Goal: Task Accomplishment & Management: Manage account settings

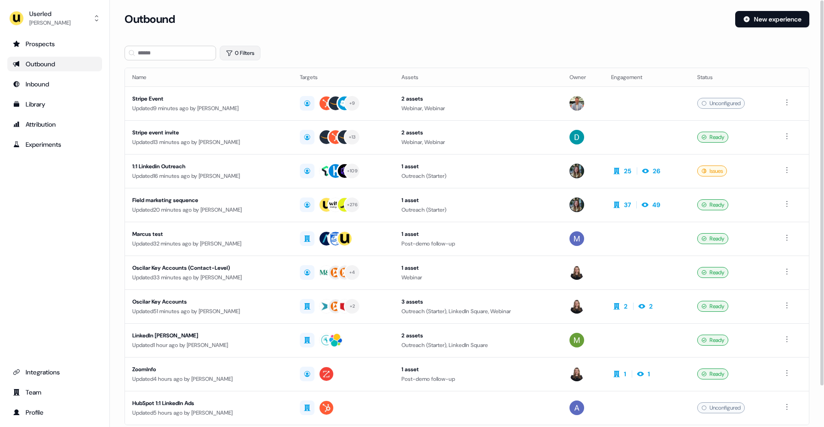
click at [233, 58] on button "0 Filters" at bounding box center [240, 53] width 41 height 15
click at [239, 96] on html "For the best experience switch devices to a bigger screen. Go to Userled.io Use…" at bounding box center [412, 213] width 824 height 427
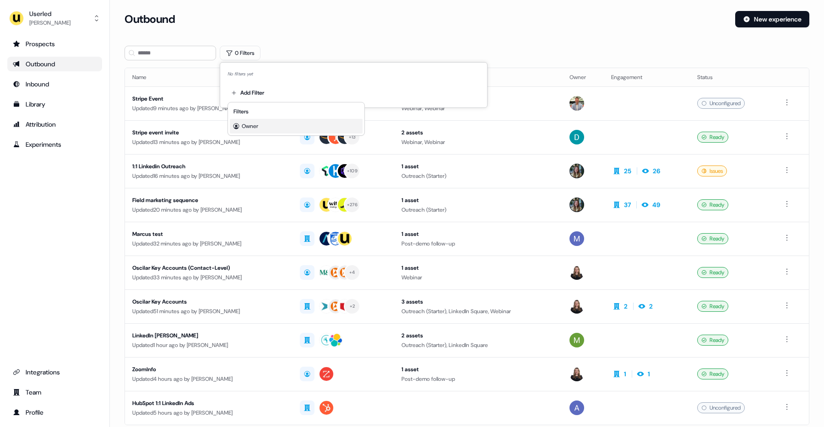
click at [250, 126] on span "Owner" at bounding box center [250, 126] width 16 height 7
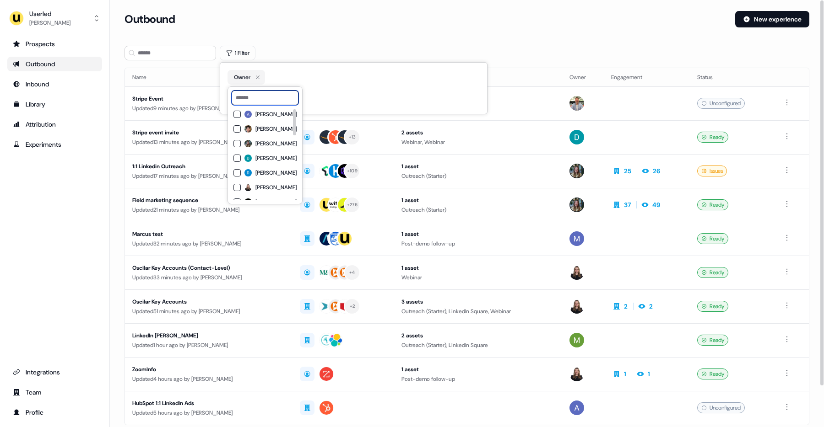
click at [283, 95] on input at bounding box center [265, 98] width 67 height 15
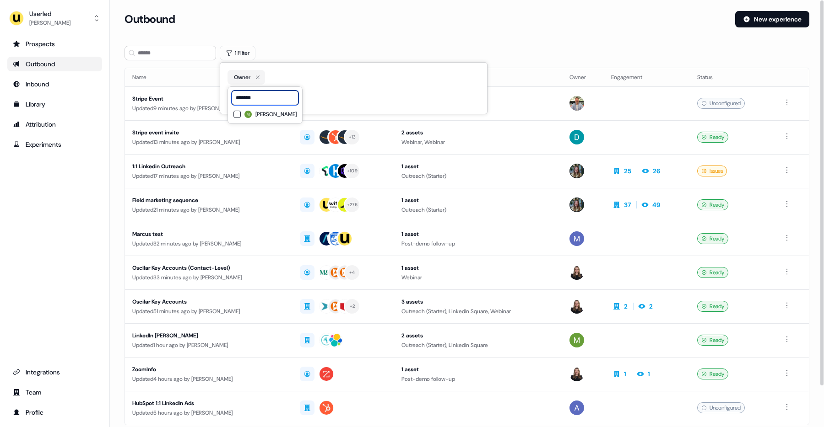
type input "*******"
click at [251, 117] on label "Mickael Zhang" at bounding box center [270, 114] width 52 height 7
click at [318, 49] on div "1 Filter" at bounding box center [466, 53] width 685 height 15
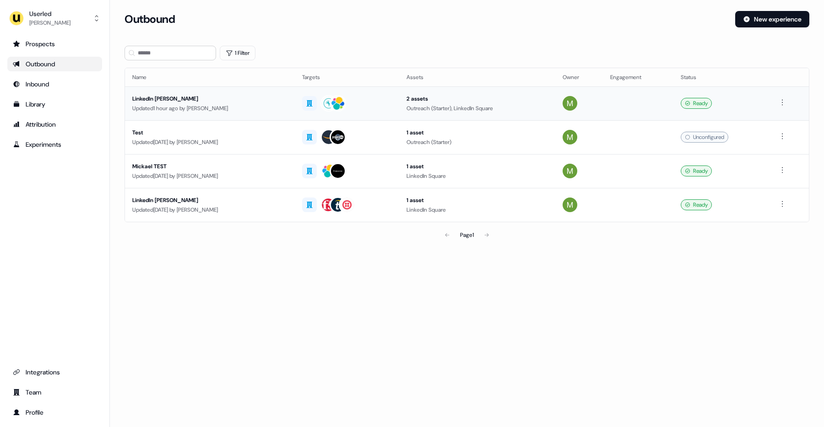
click at [278, 103] on div "LinkedIn [PERSON_NAME]" at bounding box center [209, 98] width 155 height 9
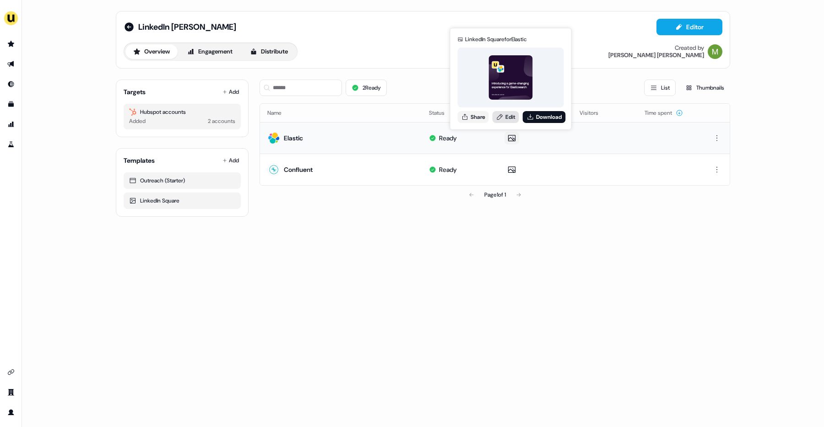
click at [510, 116] on link "Edit" at bounding box center [505, 117] width 27 height 12
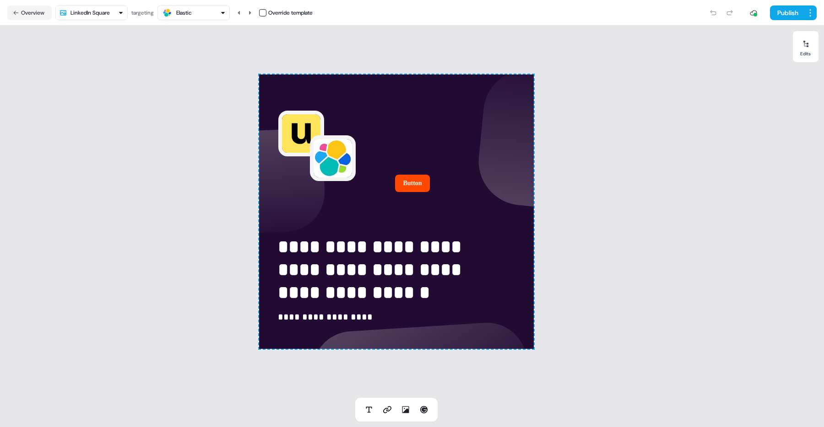
click at [122, 13] on html "**********" at bounding box center [412, 213] width 824 height 427
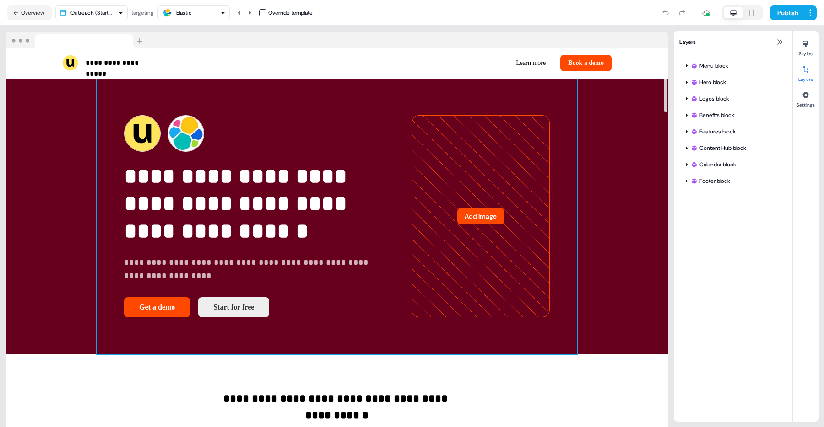
click at [294, 95] on div "**********" at bounding box center [337, 217] width 481 height 276
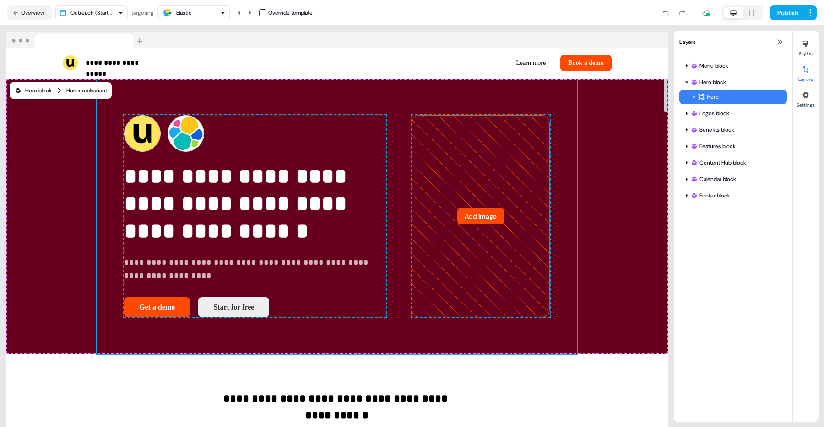
click at [28, 95] on div "Hero block" at bounding box center [33, 90] width 38 height 9
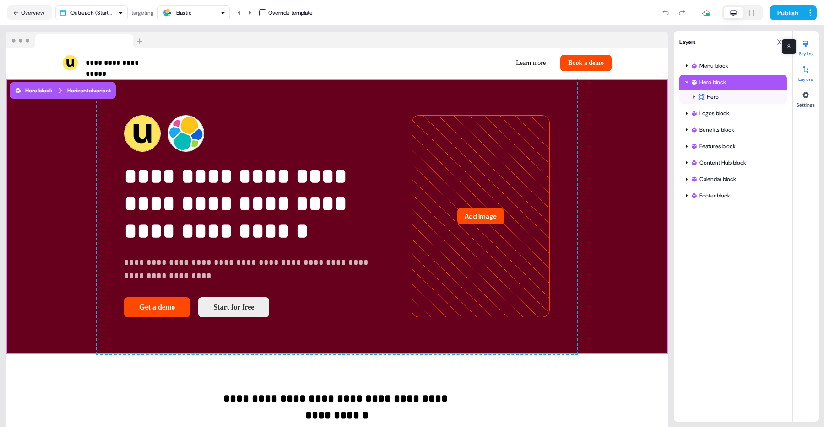
click at [806, 49] on div at bounding box center [805, 44] width 15 height 15
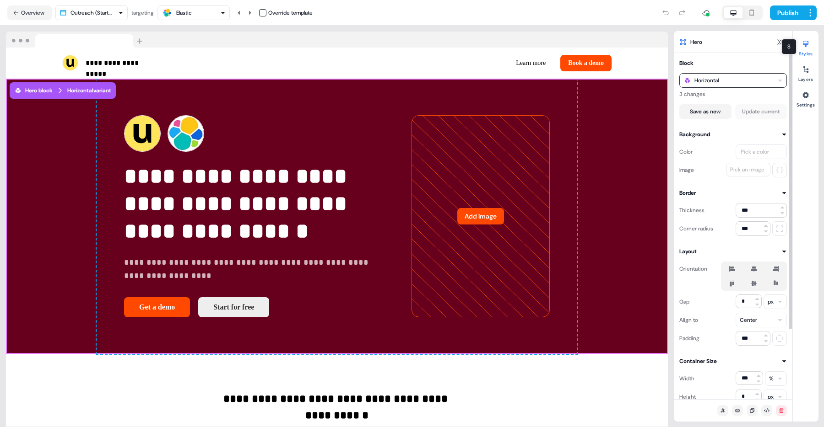
click at [756, 79] on div "Horizontal" at bounding box center [733, 80] width 108 height 15
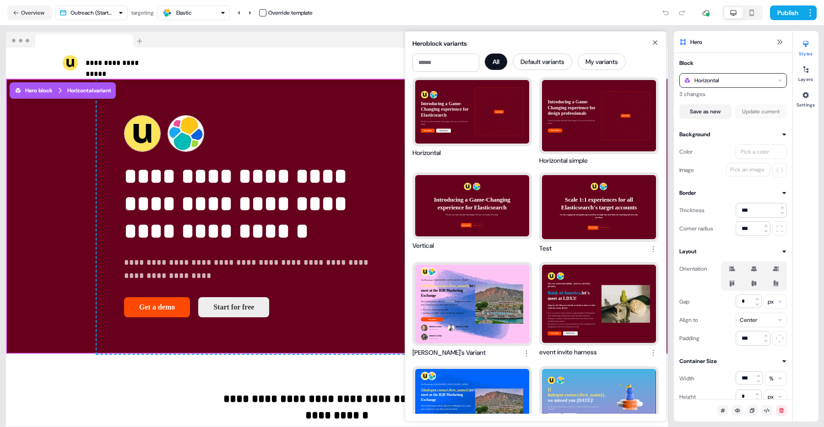
click at [652, 40] on icon at bounding box center [654, 42] width 11 height 7
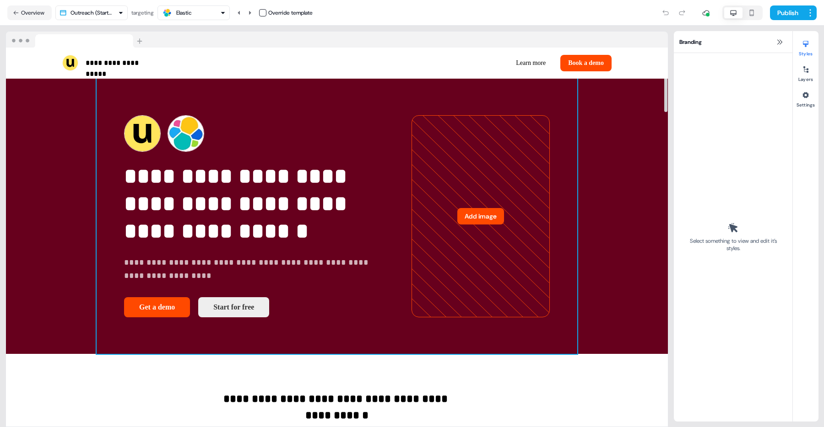
click at [406, 93] on div "**********" at bounding box center [337, 217] width 481 height 276
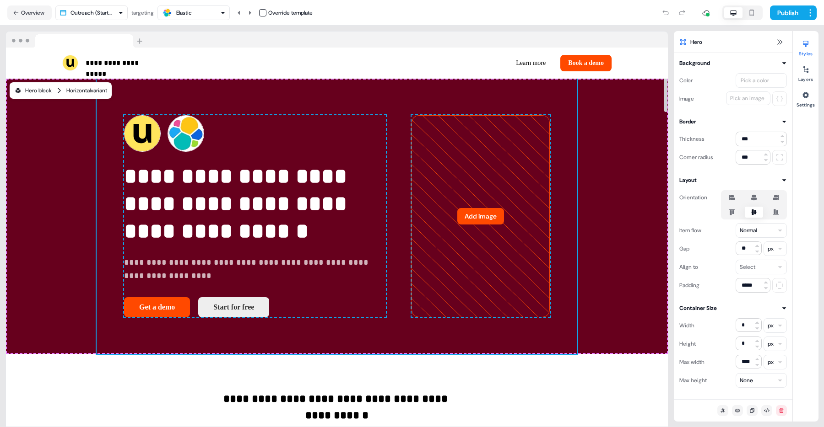
click at [70, 92] on div "Horizontal variant" at bounding box center [86, 90] width 41 height 9
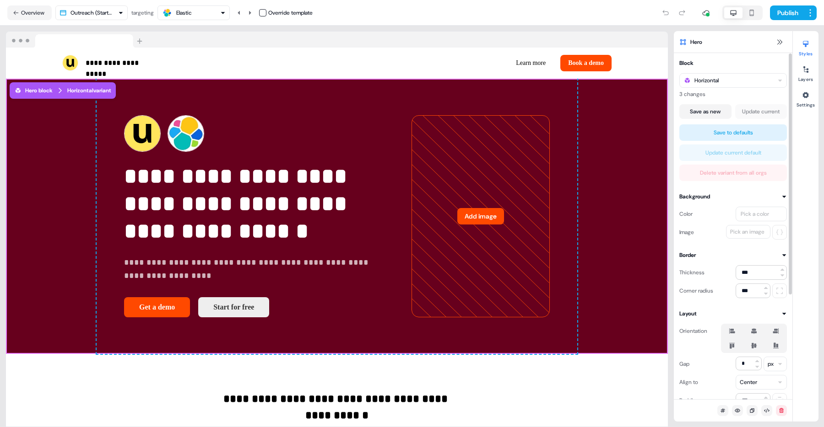
click at [757, 175] on div "Save to defaults Update current default Delete variant from all orgs" at bounding box center [733, 152] width 108 height 57
click at [775, 168] on div "Save to defaults Update current default Delete variant from all orgs" at bounding box center [733, 152] width 108 height 57
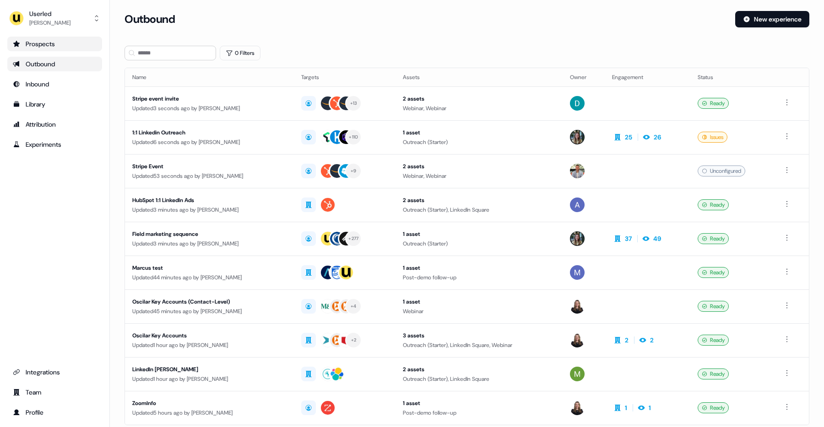
click at [33, 43] on div "Prospects" at bounding box center [55, 43] width 84 height 9
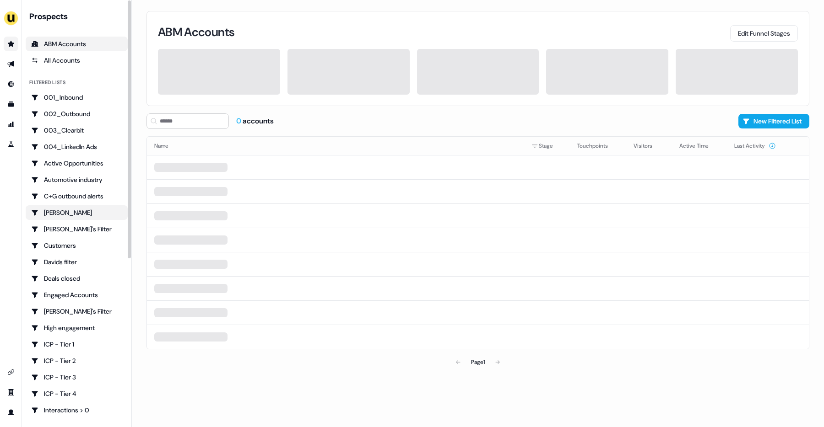
click at [70, 213] on div "Charlotte Stone" at bounding box center [76, 212] width 91 height 9
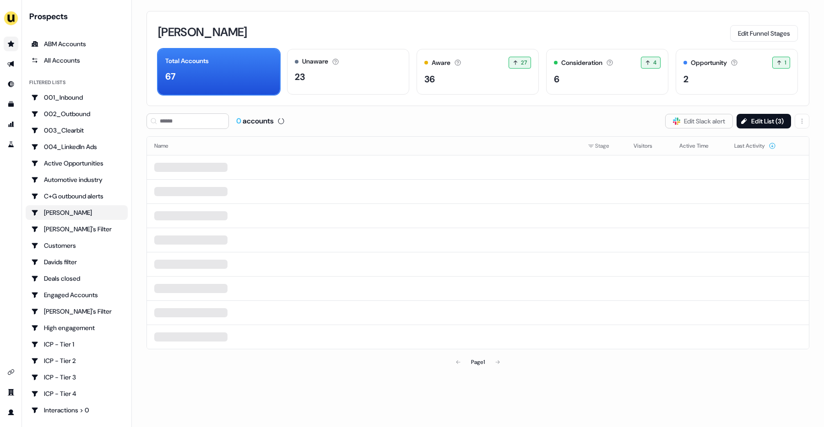
click at [769, 105] on div "Charlotte Stone Edit Funnel Stages Total Accounts 67 Unaware The default stage …" at bounding box center [477, 58] width 663 height 95
click at [758, 118] on button "Edit List ( 3 )" at bounding box center [763, 121] width 54 height 15
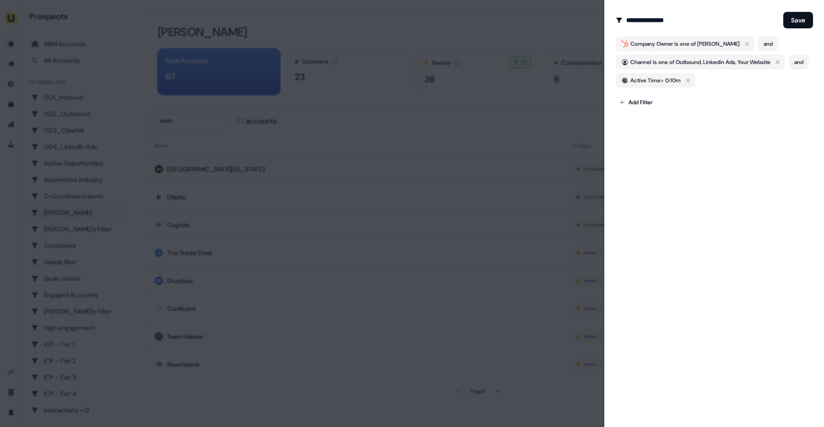
click at [495, 139] on div at bounding box center [412, 213] width 824 height 427
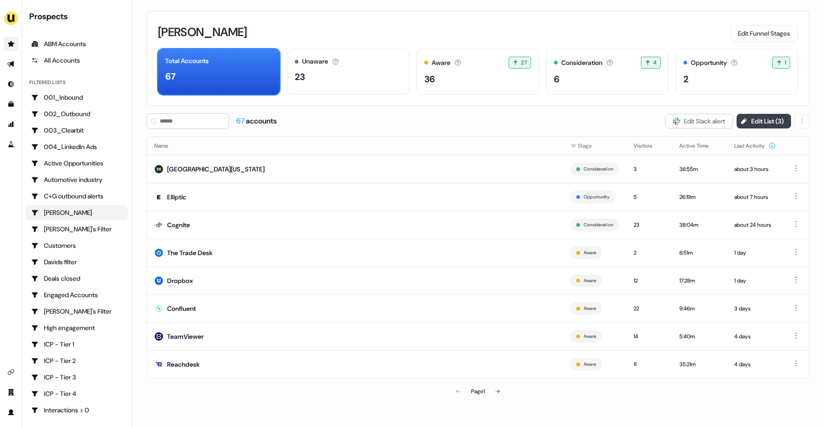
click at [752, 117] on button "Edit List ( 3 )" at bounding box center [763, 121] width 54 height 15
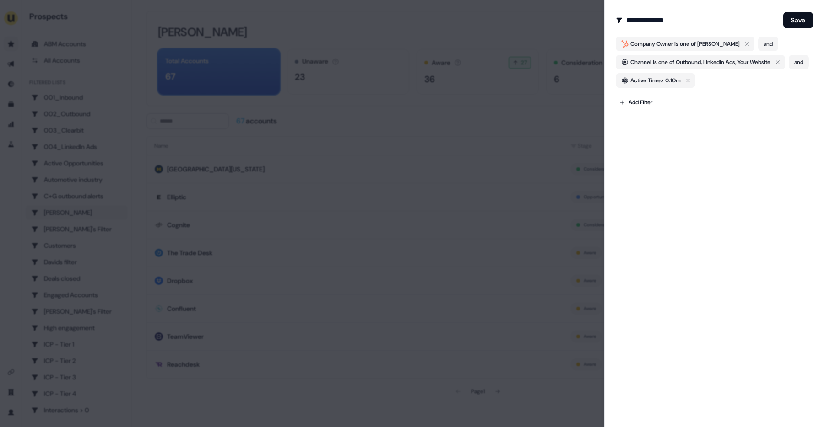
click at [396, 131] on div at bounding box center [412, 213] width 824 height 427
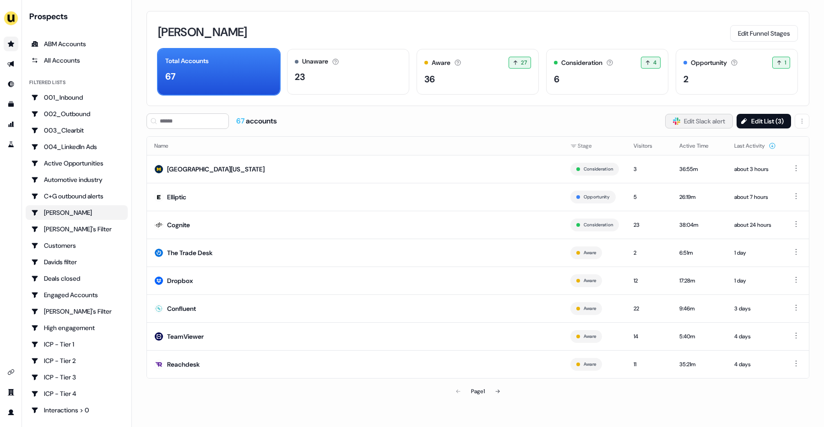
click at [709, 119] on button "Slack Logo SVG Edit Slack alert" at bounding box center [699, 121] width 68 height 15
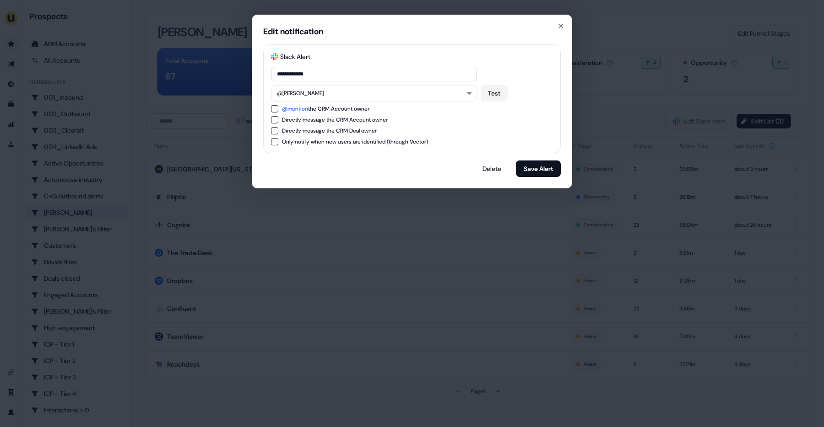
click at [657, 107] on div "**********" at bounding box center [412, 213] width 824 height 427
